Goal: Information Seeking & Learning: Learn about a topic

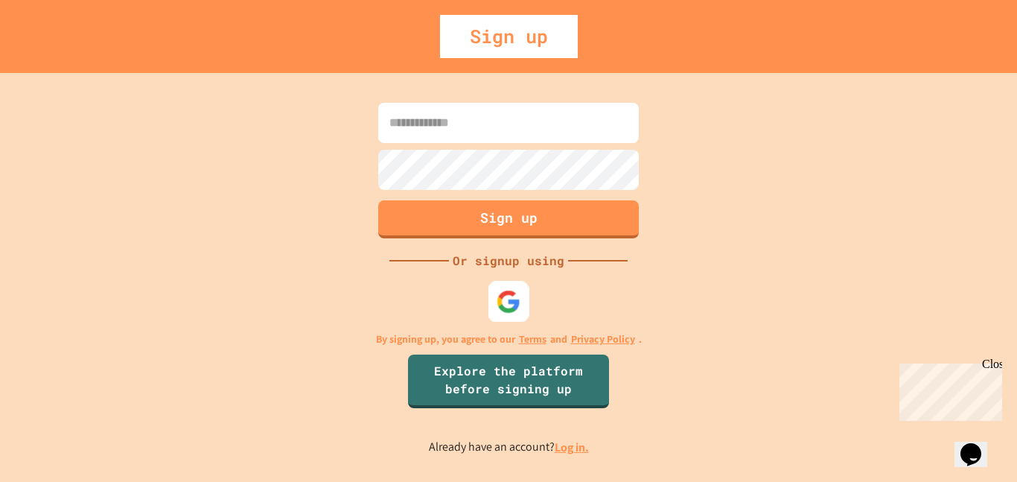
click at [506, 292] on img at bounding box center [508, 301] width 25 height 25
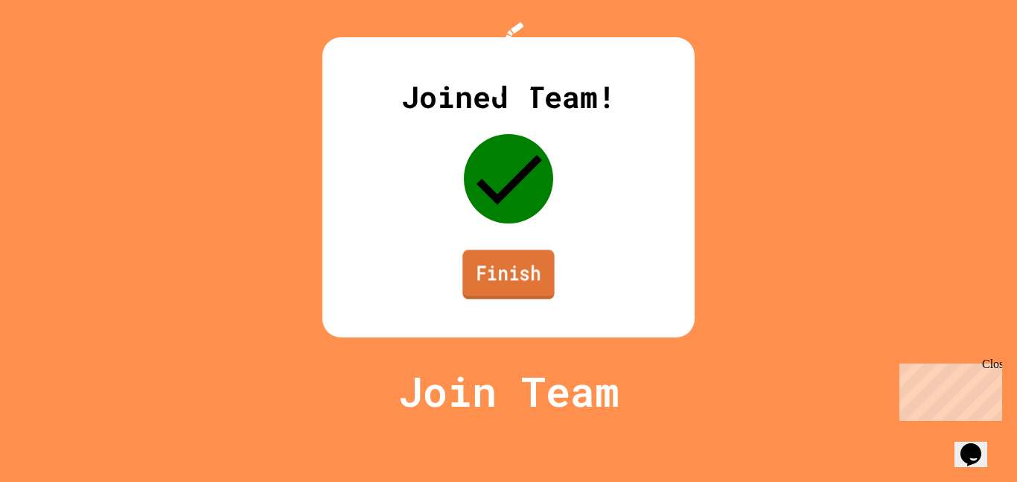
click at [513, 298] on link "Finish" at bounding box center [508, 273] width 92 height 49
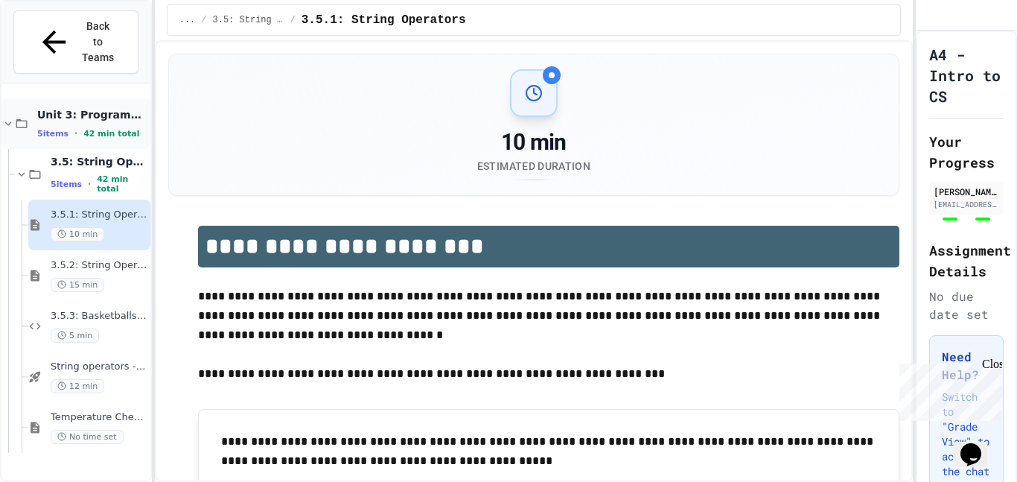
click at [108, 108] on div "Unit 3: Programming Fundamentals 5 items • 42 min total" at bounding box center [92, 123] width 110 height 31
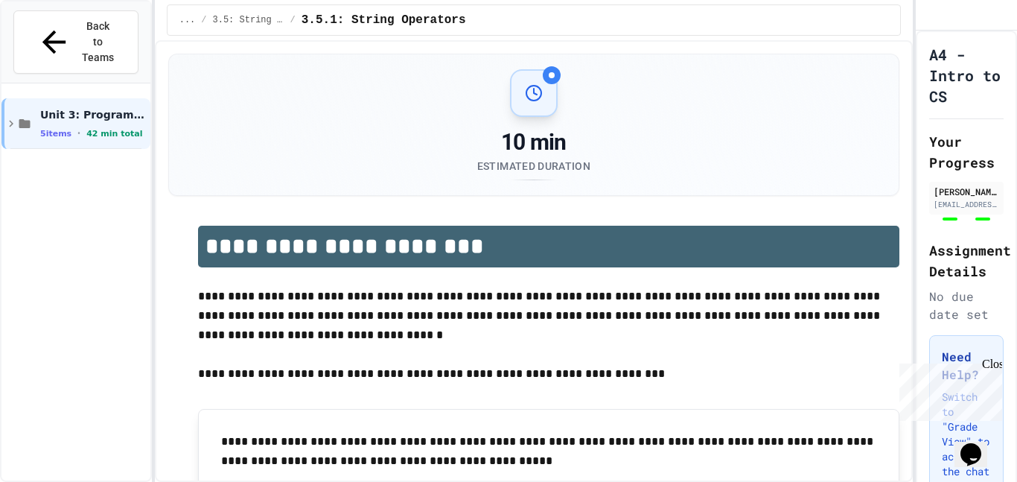
click at [108, 108] on div "Unit 3: Programming Fundamentals 5 items • 42 min total" at bounding box center [93, 123] width 107 height 31
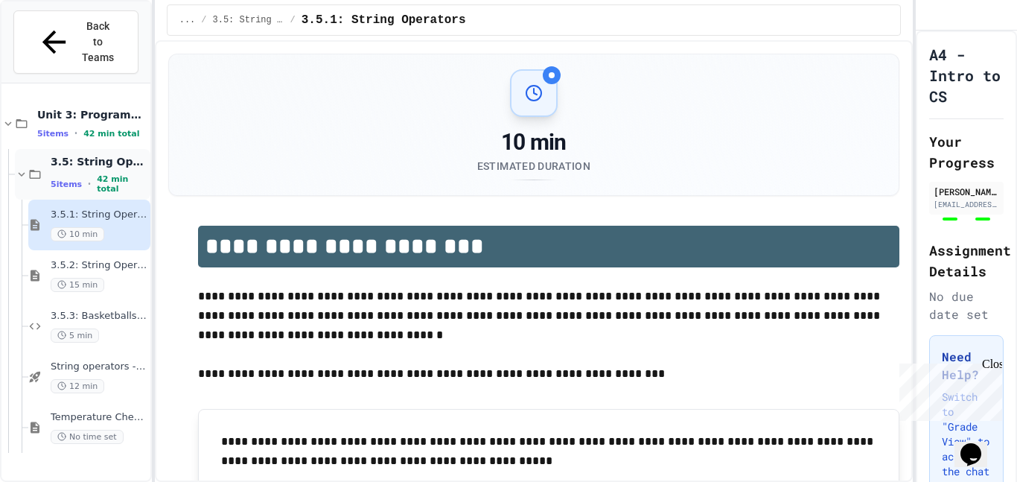
click at [97, 174] on div "5 items • 42 min total" at bounding box center [99, 183] width 97 height 19
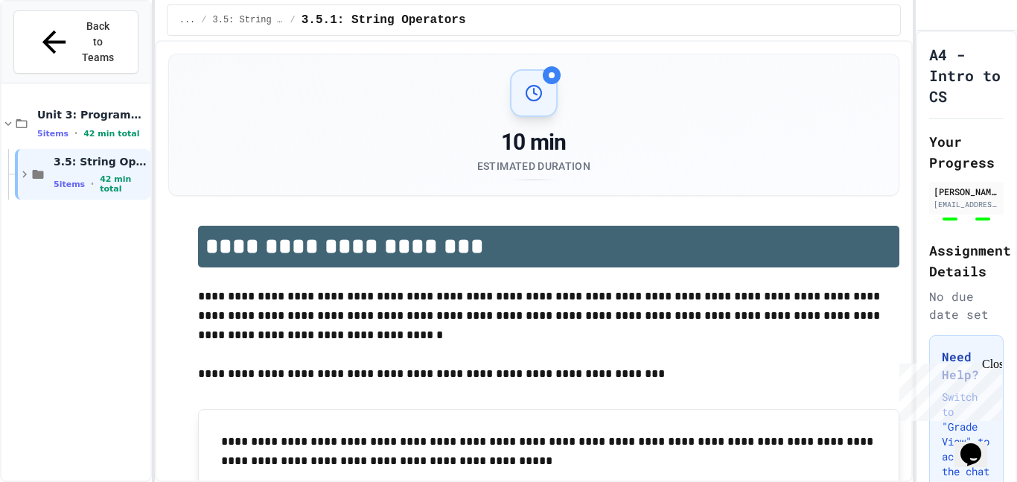
click at [97, 174] on div "5 items • 42 min total" at bounding box center [101, 183] width 94 height 19
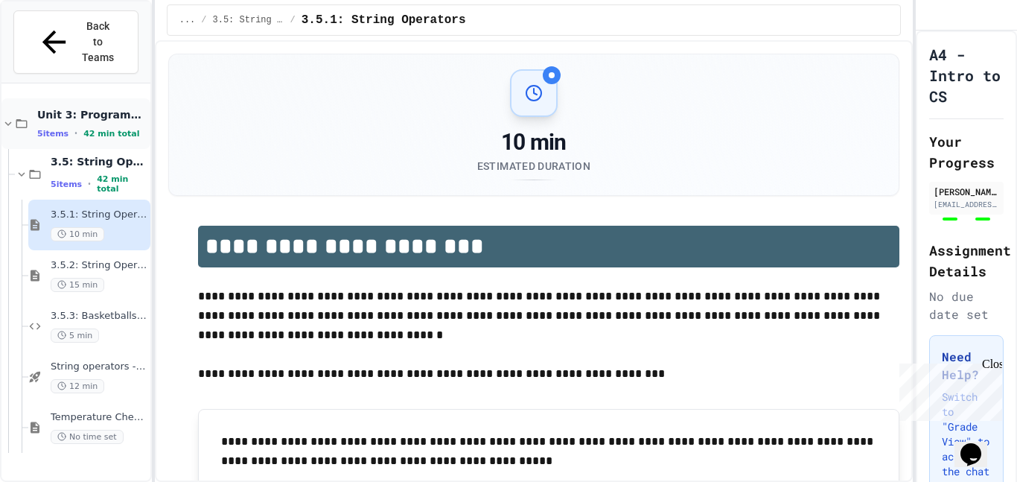
click at [116, 129] on span "42 min total" at bounding box center [111, 134] width 56 height 10
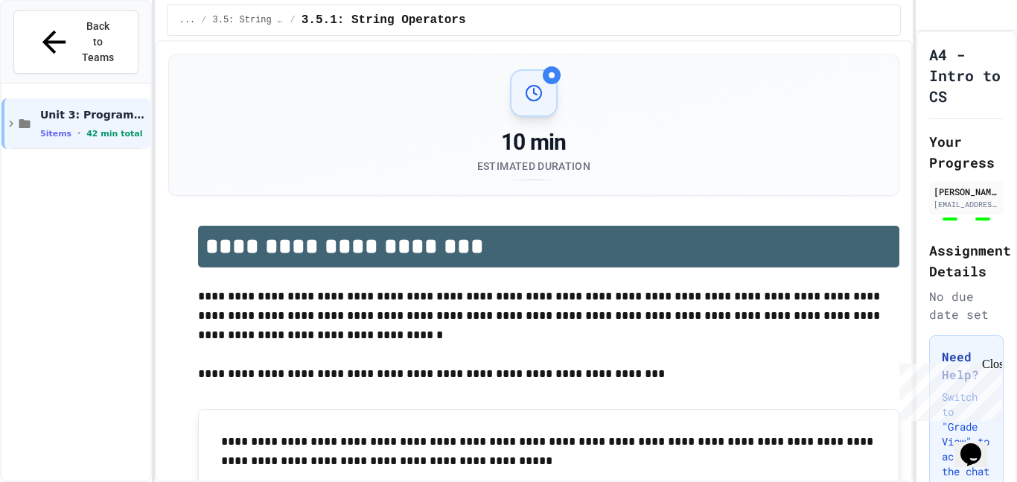
click at [116, 129] on span "42 min total" at bounding box center [114, 134] width 56 height 10
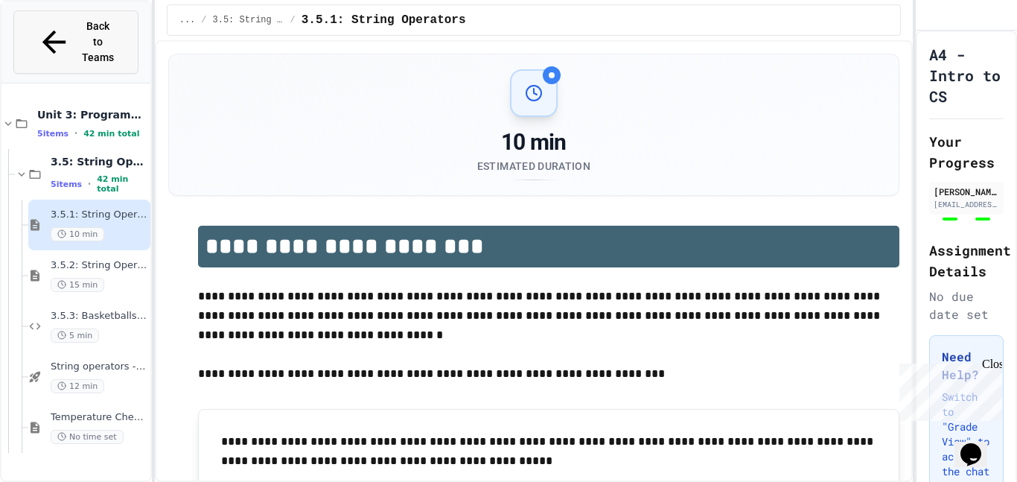
click at [83, 41] on button "Back to Teams" at bounding box center [75, 41] width 125 height 63
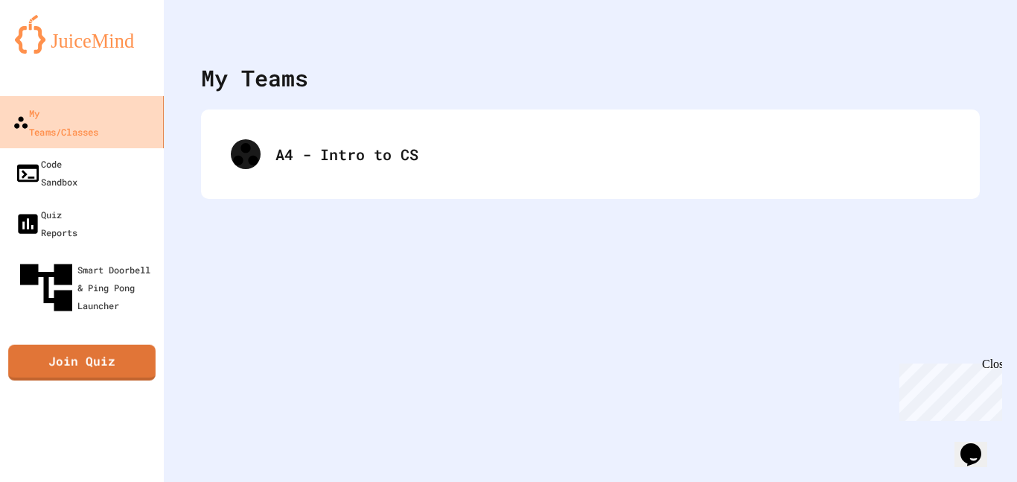
click at [127, 117] on link "My Teams/Classes" at bounding box center [82, 122] width 169 height 52
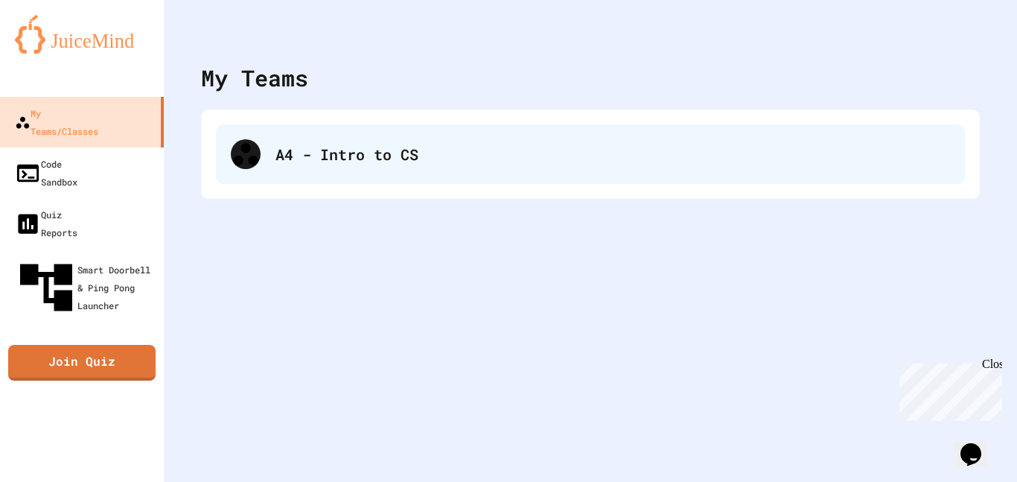
click at [280, 146] on div "A4 - Intro to CS" at bounding box center [612, 154] width 674 height 22
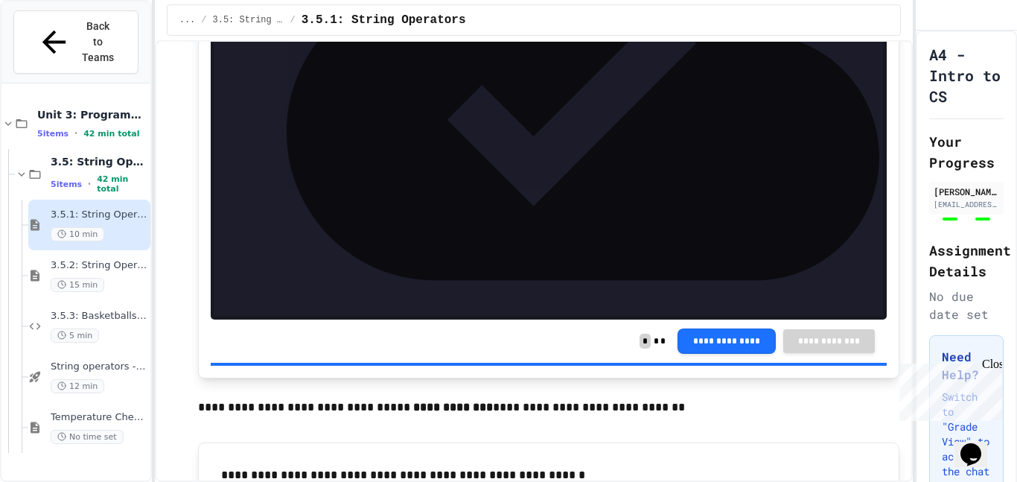
scroll to position [1348, 0]
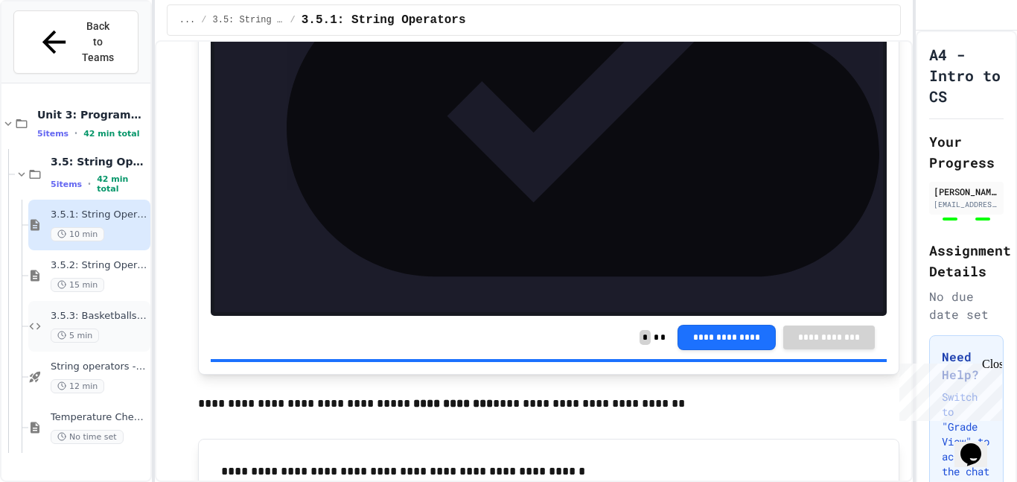
click at [113, 310] on span "3.5.3: Basketballs and Footballs" at bounding box center [99, 316] width 97 height 13
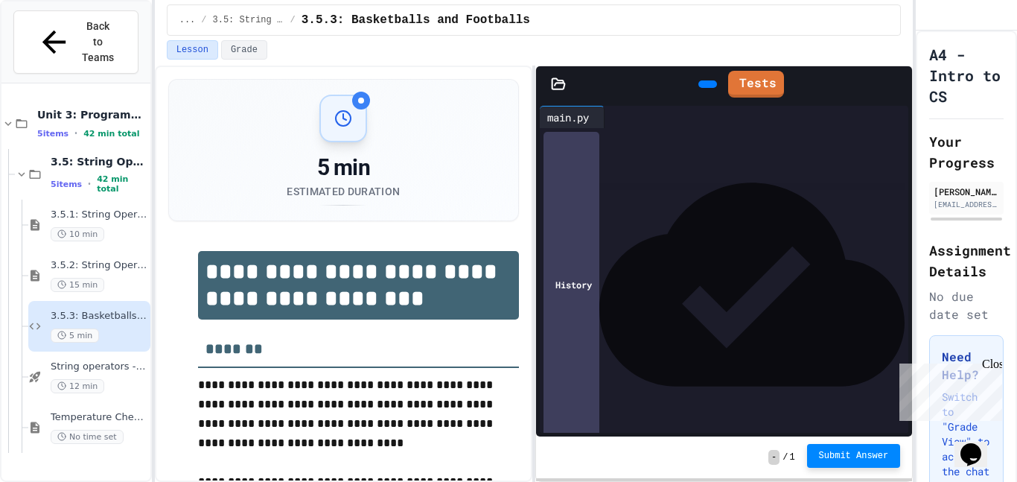
click at [832, 452] on span "Submit Answer" at bounding box center [854, 456] width 70 height 12
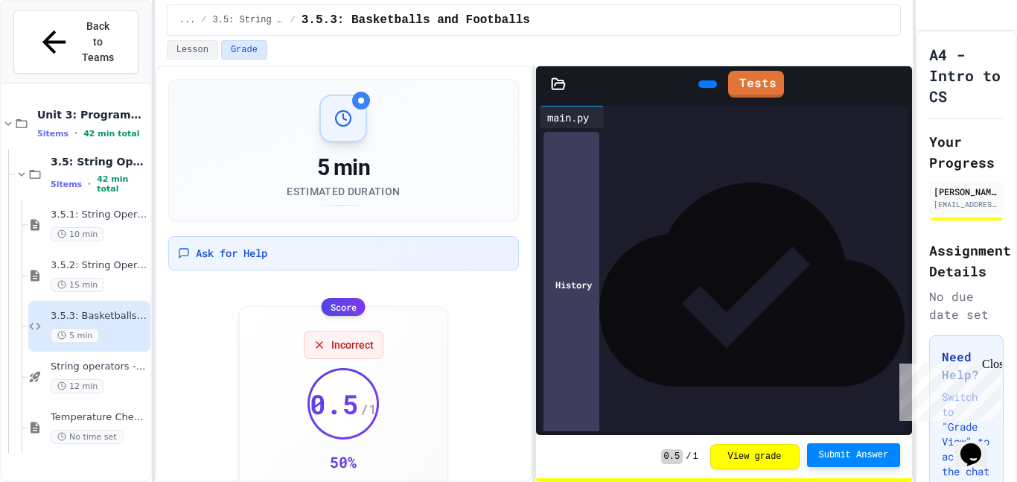
scroll to position [28, 0]
click at [109, 199] on div "3.5.1: String Operators 10 min" at bounding box center [89, 224] width 122 height 51
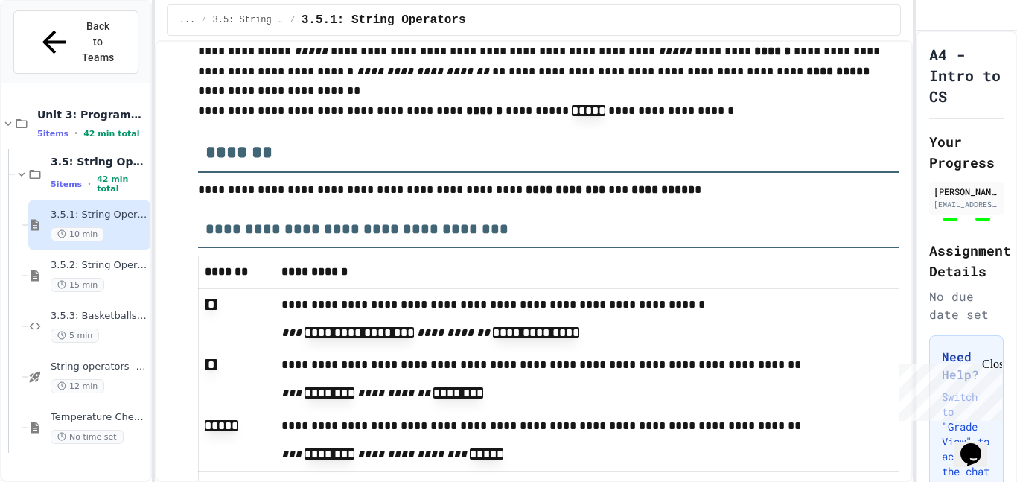
scroll to position [7024, 0]
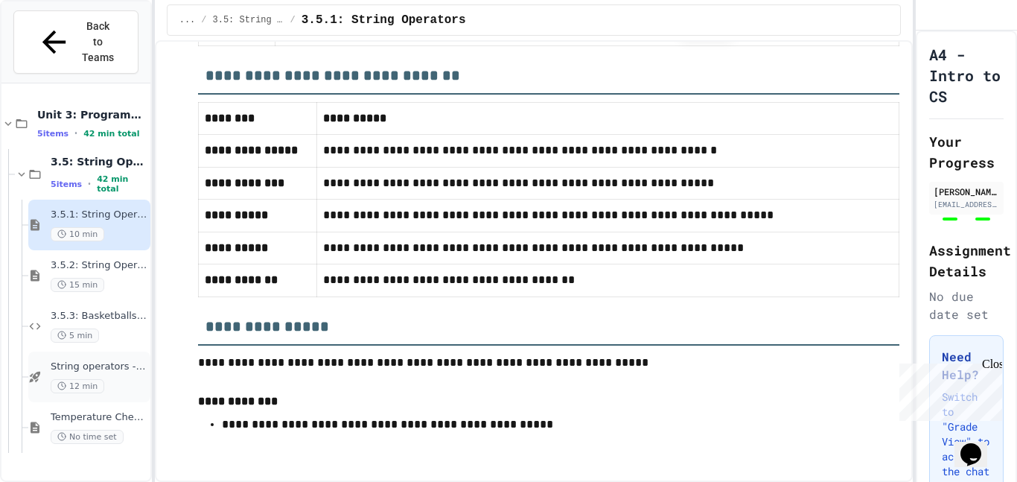
click at [74, 368] on div "String operators - Quiz 12 min" at bounding box center [89, 376] width 122 height 51
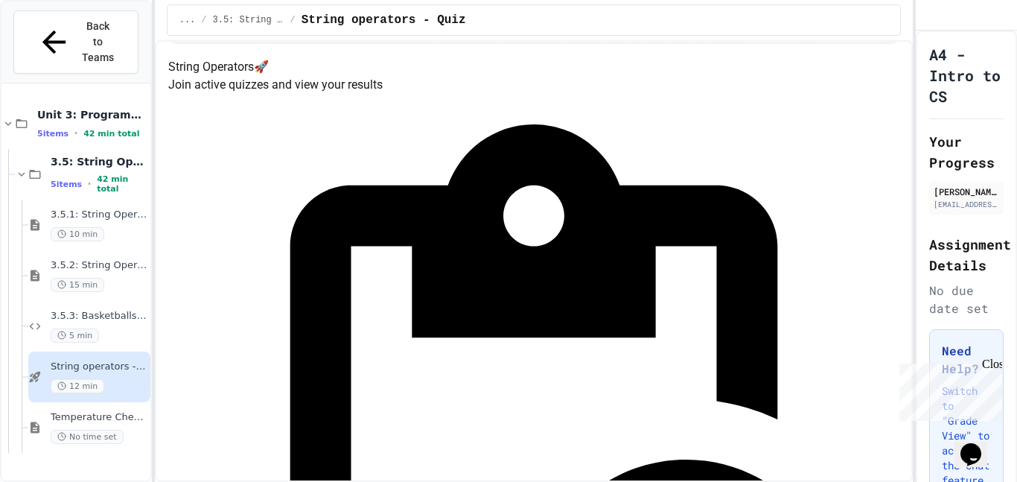
scroll to position [224, 0]
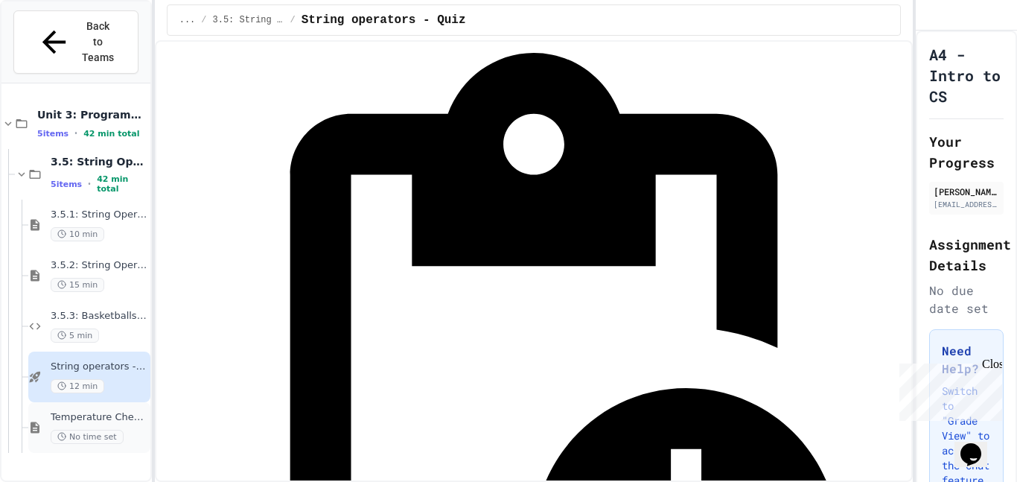
click at [95, 414] on div "Temperature Check - Exit Ticket No time set" at bounding box center [89, 427] width 122 height 51
